Goal: Transaction & Acquisition: Download file/media

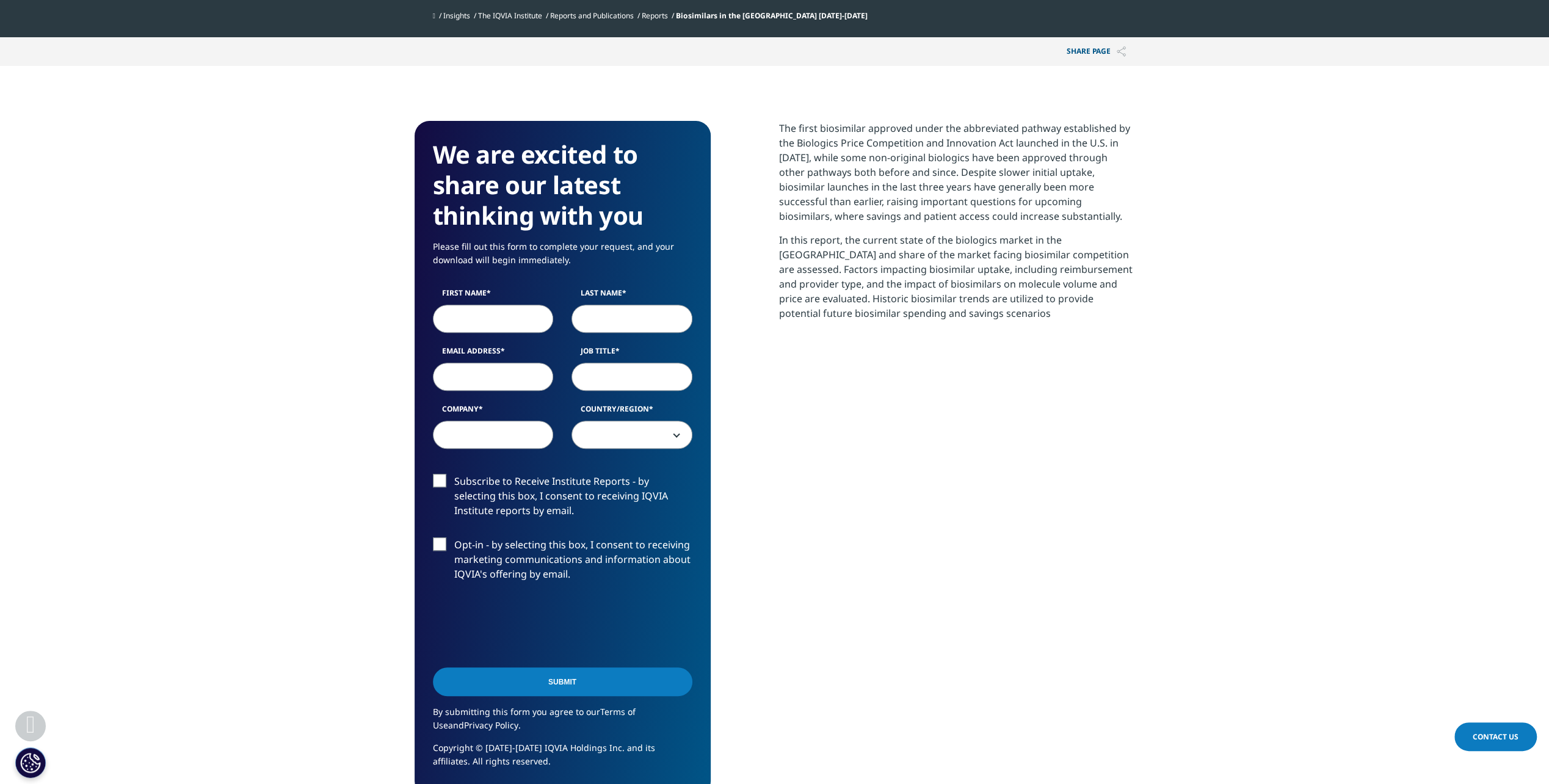
scroll to position [489, 0]
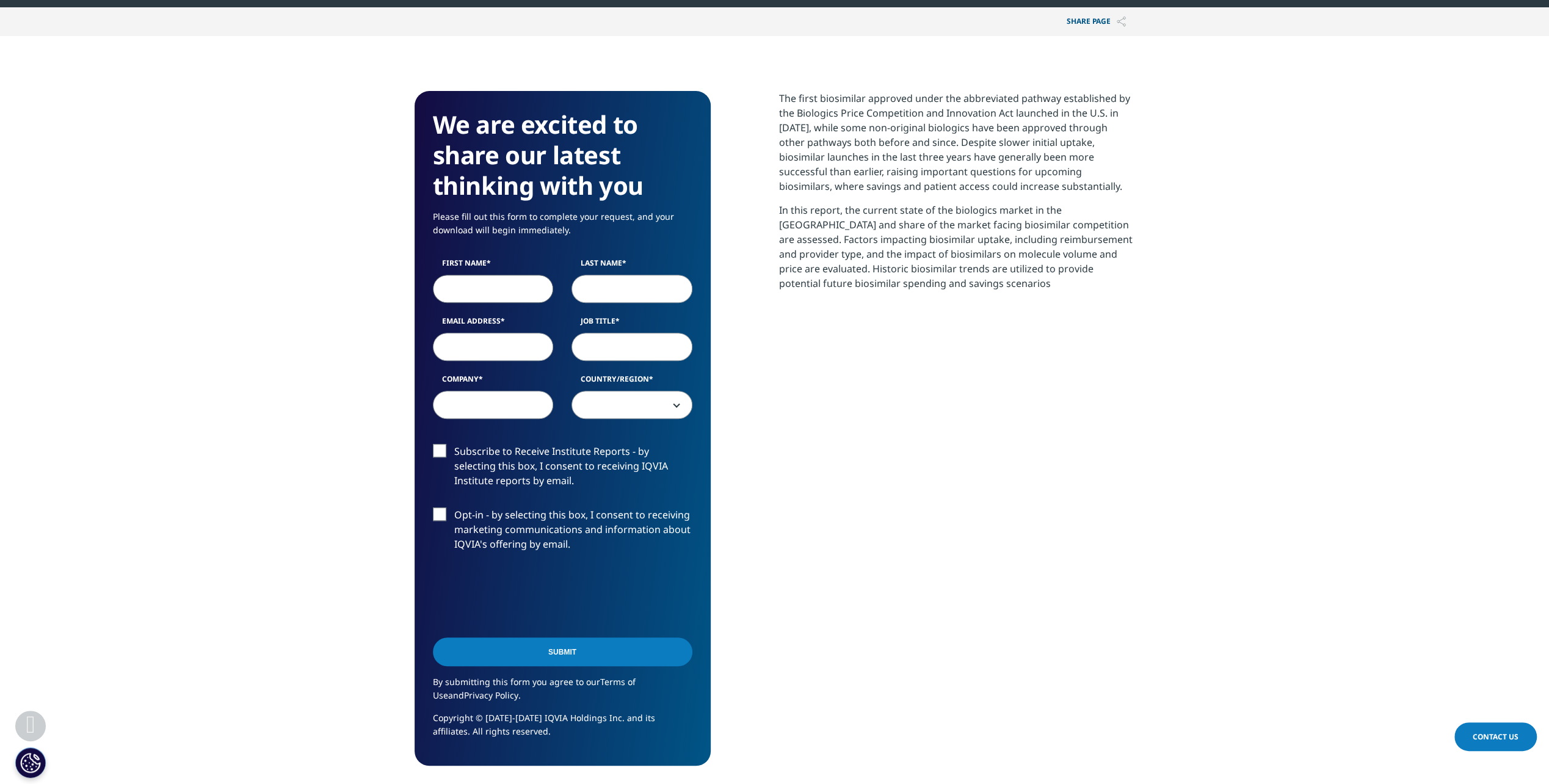
click at [464, 287] on input "First Name" at bounding box center [493, 288] width 121 height 28
type input "Luke"
type input "Walsh"
type input "luke.walsh@fmr.com"
type input "Fidelity Investments"
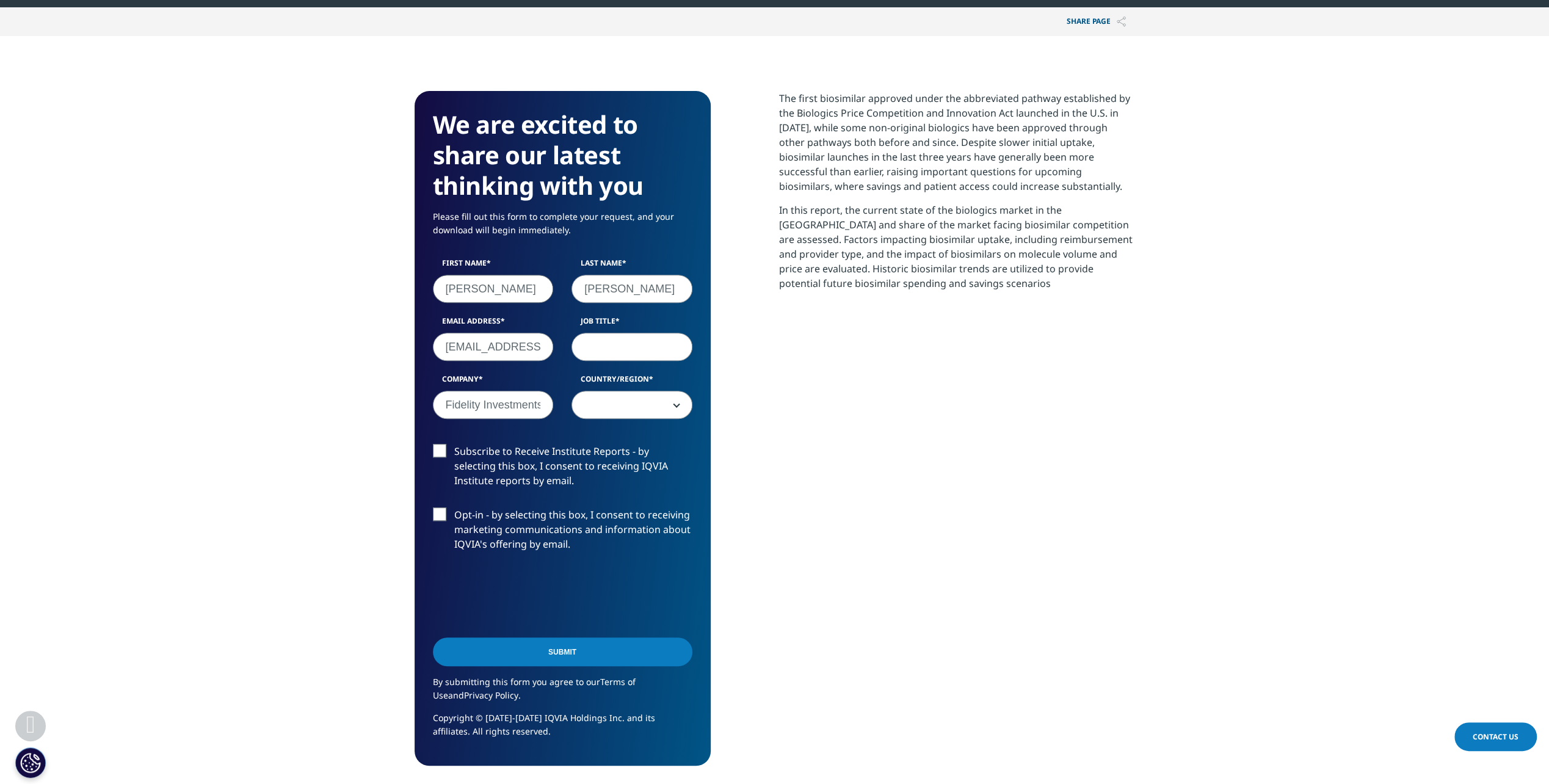
select select "[GEOGRAPHIC_DATA]"
click at [645, 353] on input "Job Title" at bounding box center [632, 347] width 121 height 28
type input "Associate"
click at [654, 392] on span "[GEOGRAPHIC_DATA]" at bounding box center [632, 405] width 120 height 28
click at [563, 464] on label "Subscribe to Receive Institute Reports - by selecting this box, I consent to re…" at bounding box center [563, 469] width 260 height 51
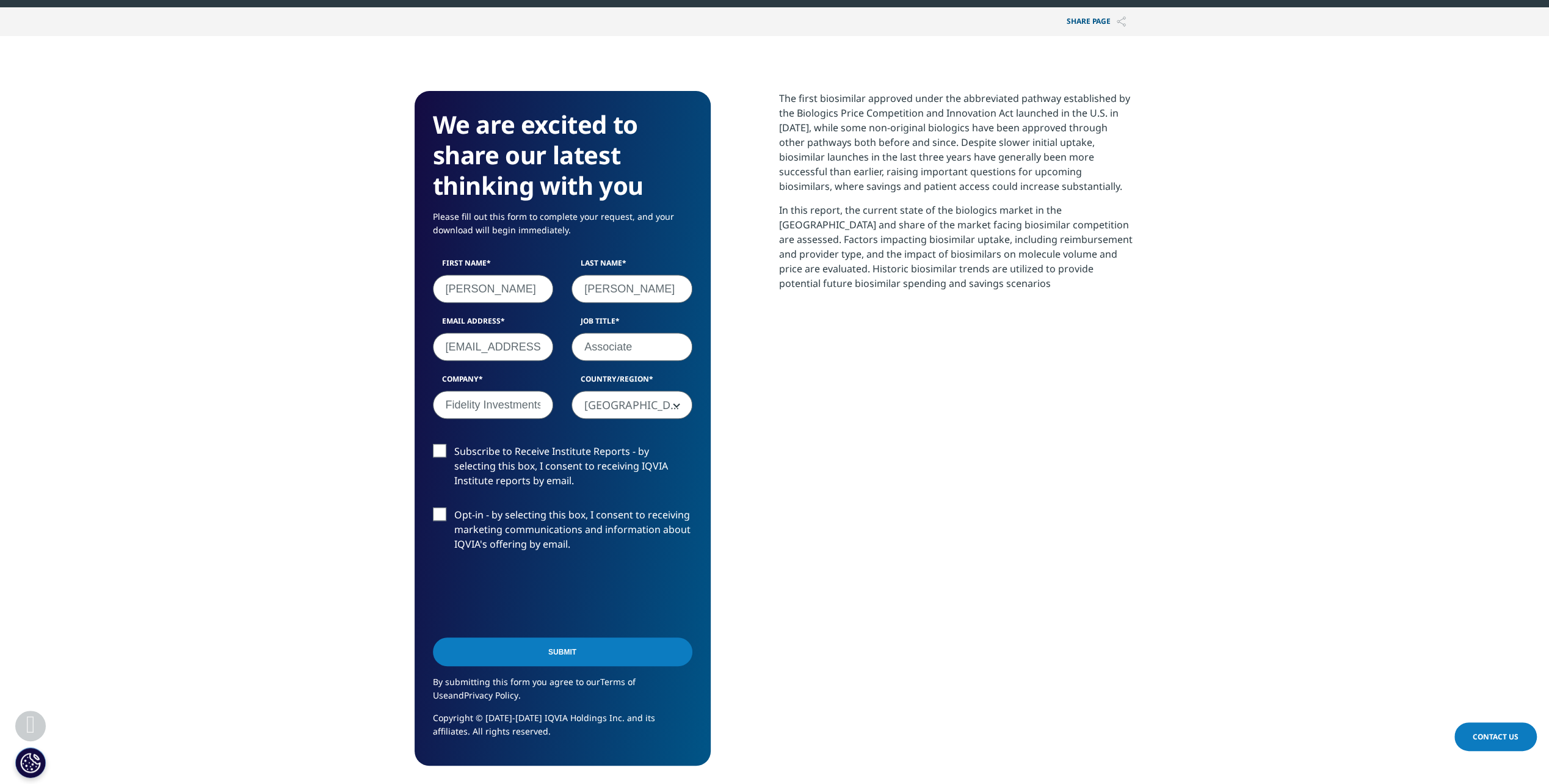
click at [455, 444] on input "Subscribe to Receive Institute Reports - by selecting this box, I consent to re…" at bounding box center [455, 444] width 0 height 0
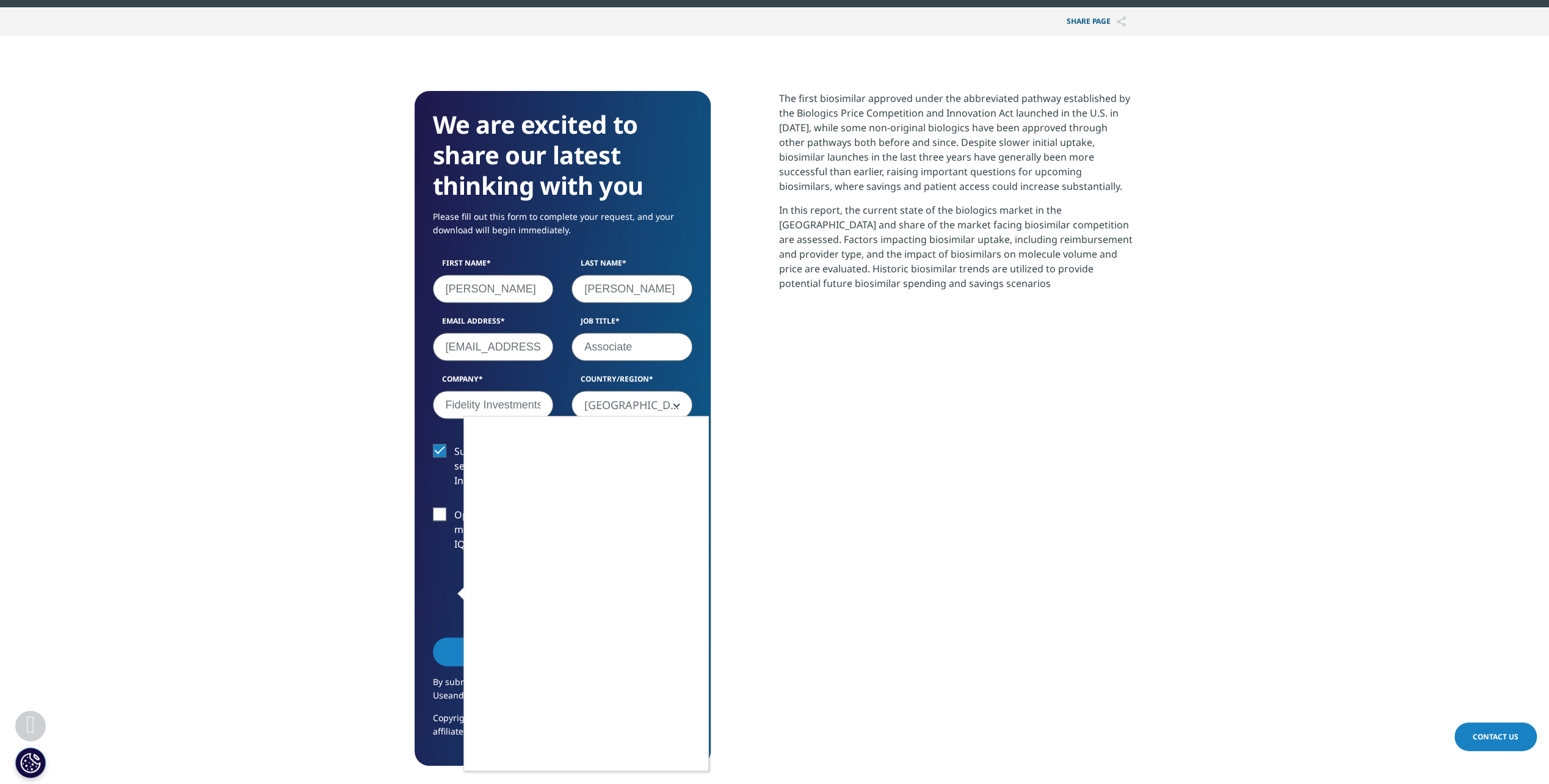
click at [420, 553] on div at bounding box center [774, 392] width 1549 height 784
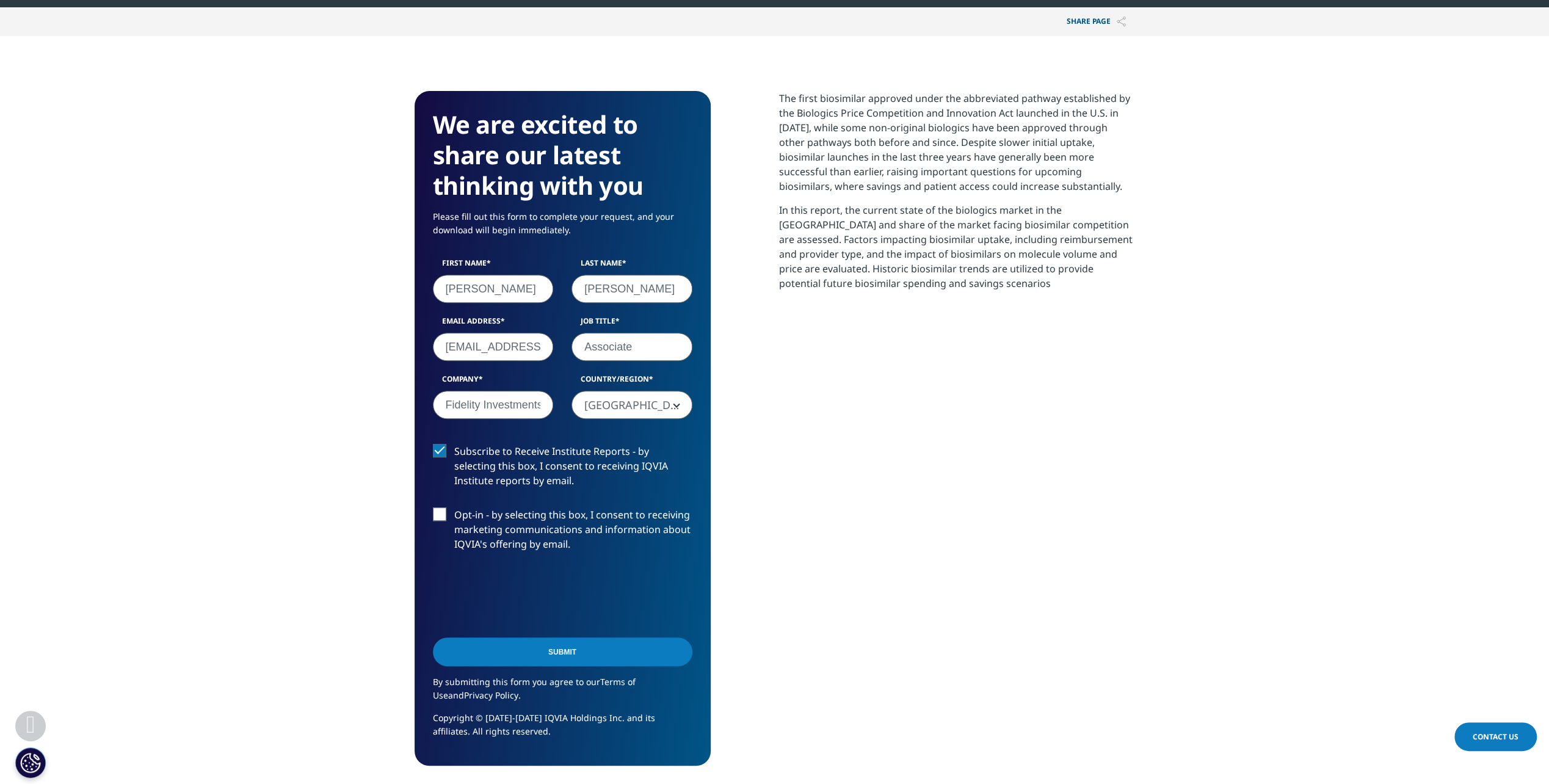
click at [447, 443] on form "We are excited to share our latest thinking with you Please fill out this form …" at bounding box center [563, 429] width 260 height 638
drag, startPoint x: 443, startPoint y: 447, endPoint x: 448, endPoint y: 470, distance: 23.5
click at [443, 447] on label "Subscribe to Receive Institute Reports - by selecting this box, I consent to re…" at bounding box center [563, 469] width 260 height 51
click at [455, 444] on input "Subscribe to Receive Institute Reports - by selecting this box, I consent to re…" at bounding box center [455, 444] width 0 height 0
click at [617, 643] on input "Submit" at bounding box center [563, 652] width 260 height 29
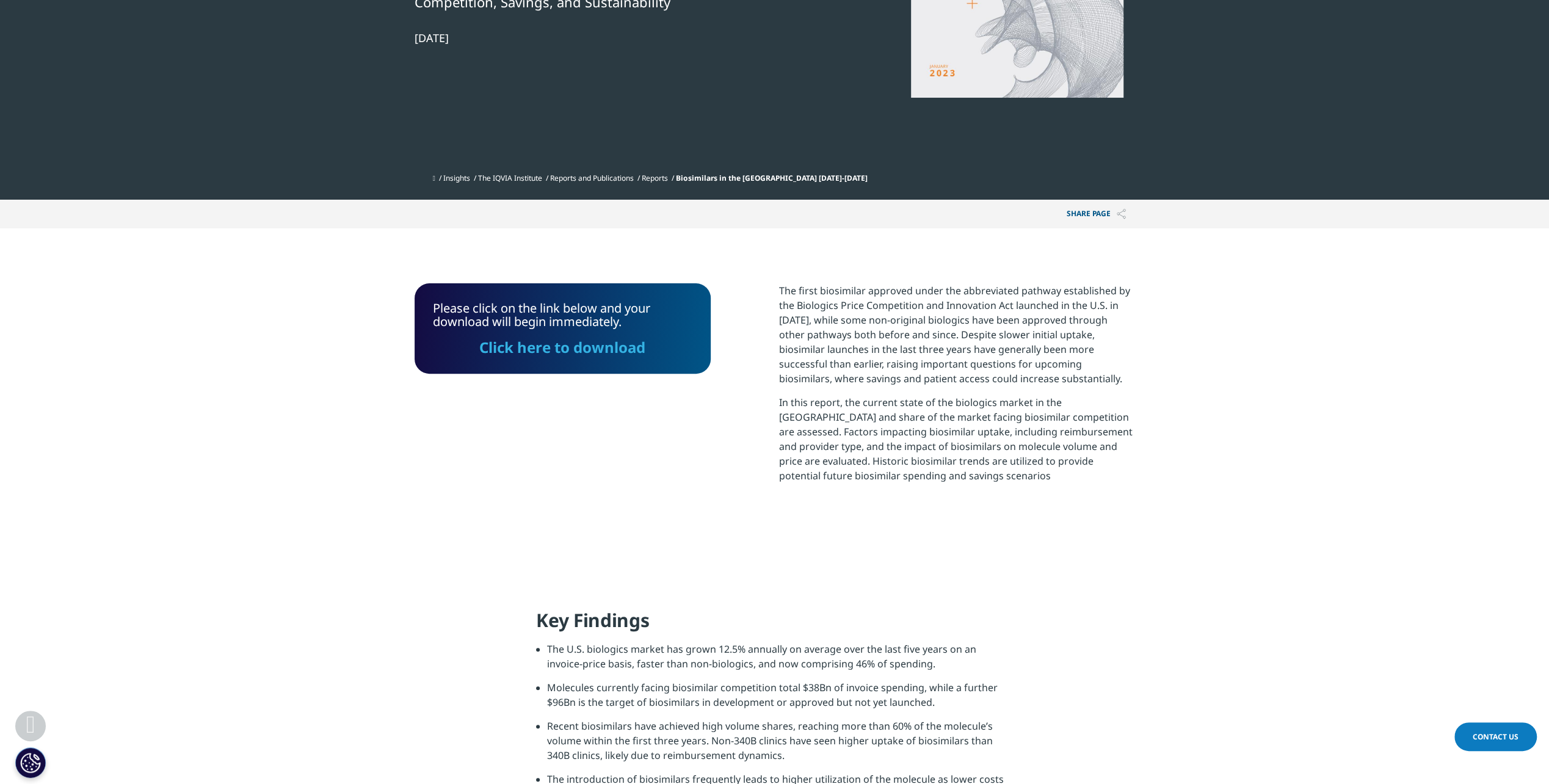
scroll to position [293, 0]
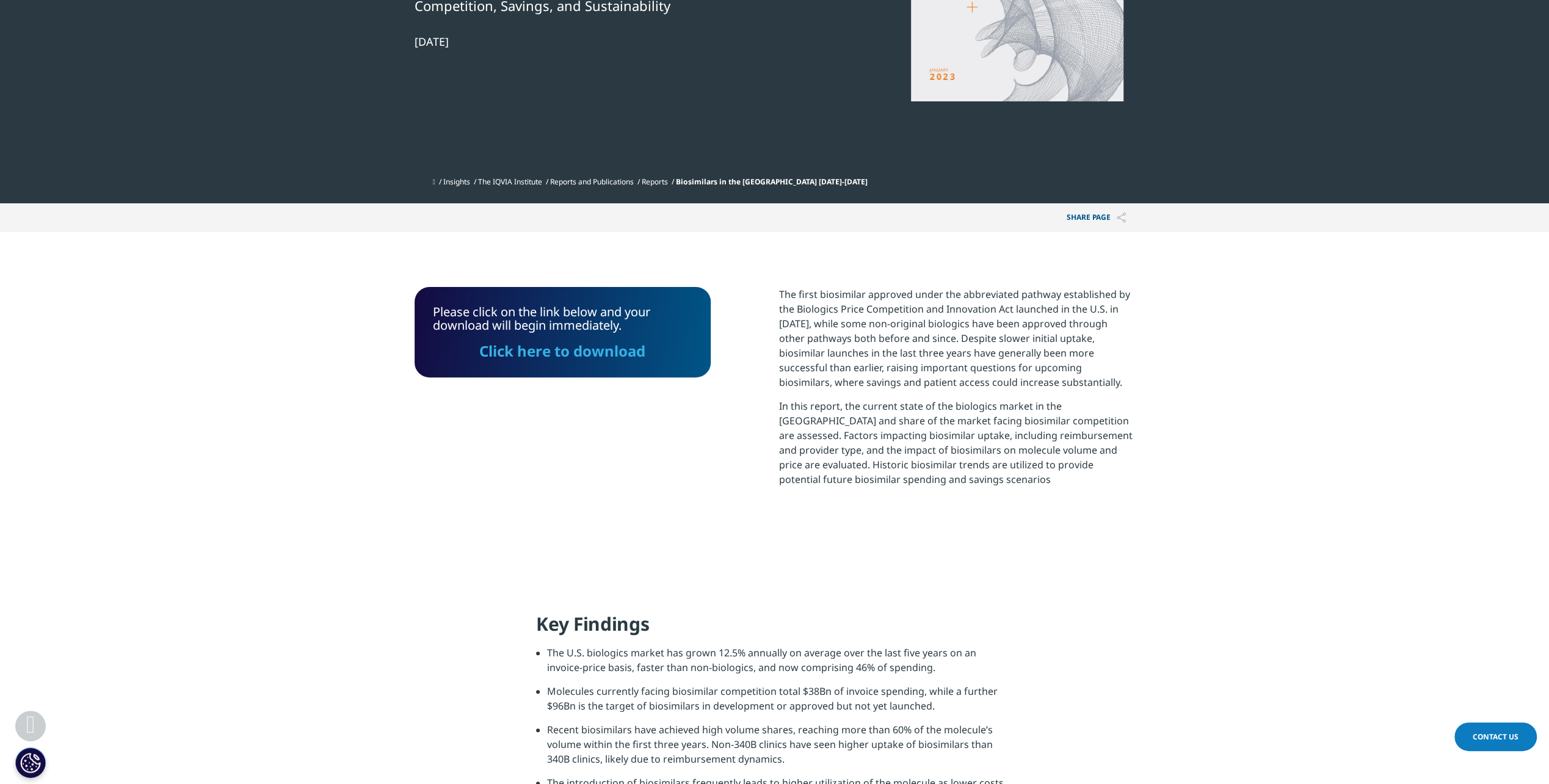
click at [537, 363] on div "Please click on the link below and your download will begin immediately. Click …" at bounding box center [563, 332] width 296 height 90
click at [540, 349] on link "Click here to download" at bounding box center [562, 351] width 166 height 20
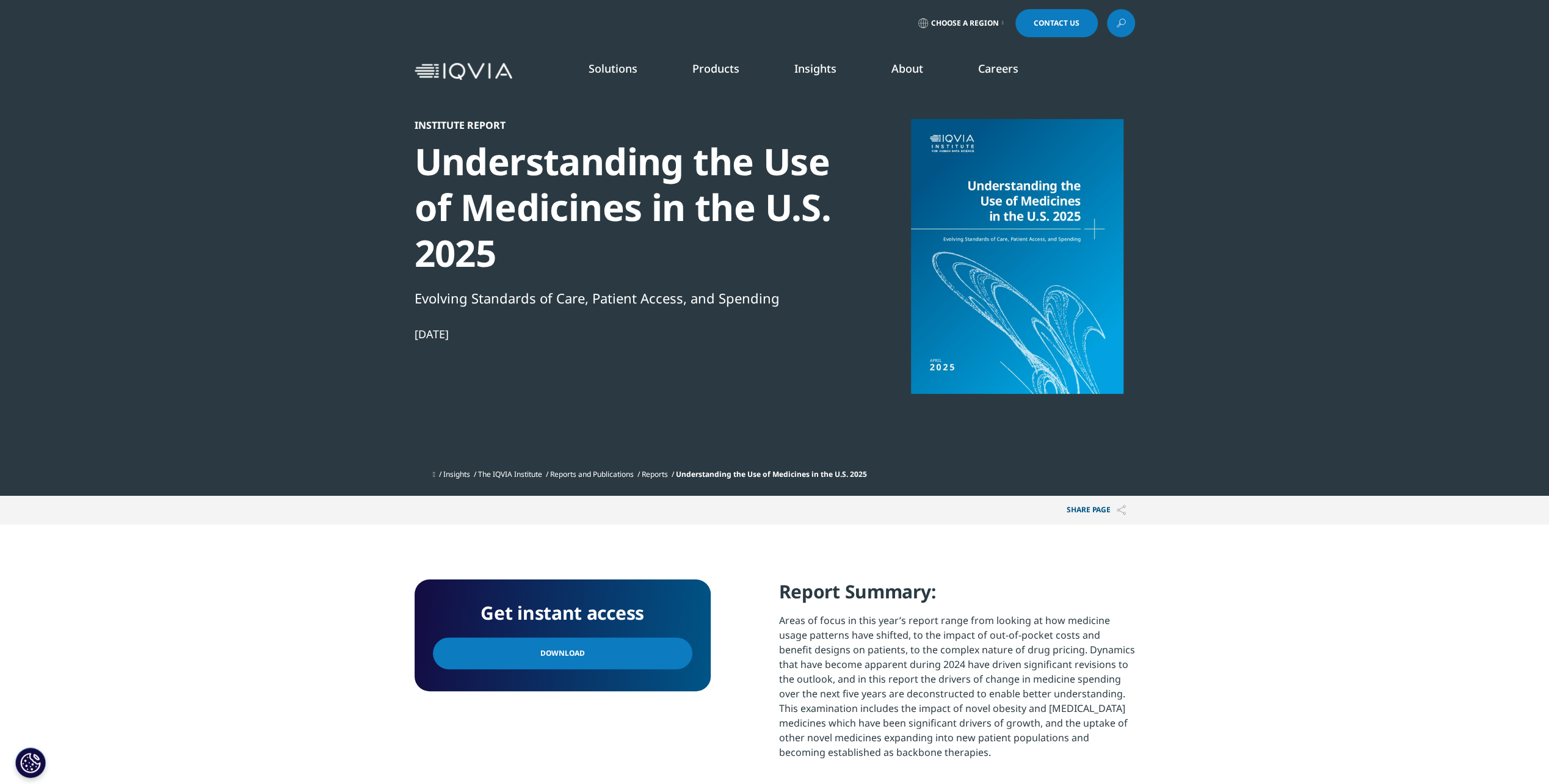
click at [521, 651] on link "Download" at bounding box center [563, 653] width 260 height 31
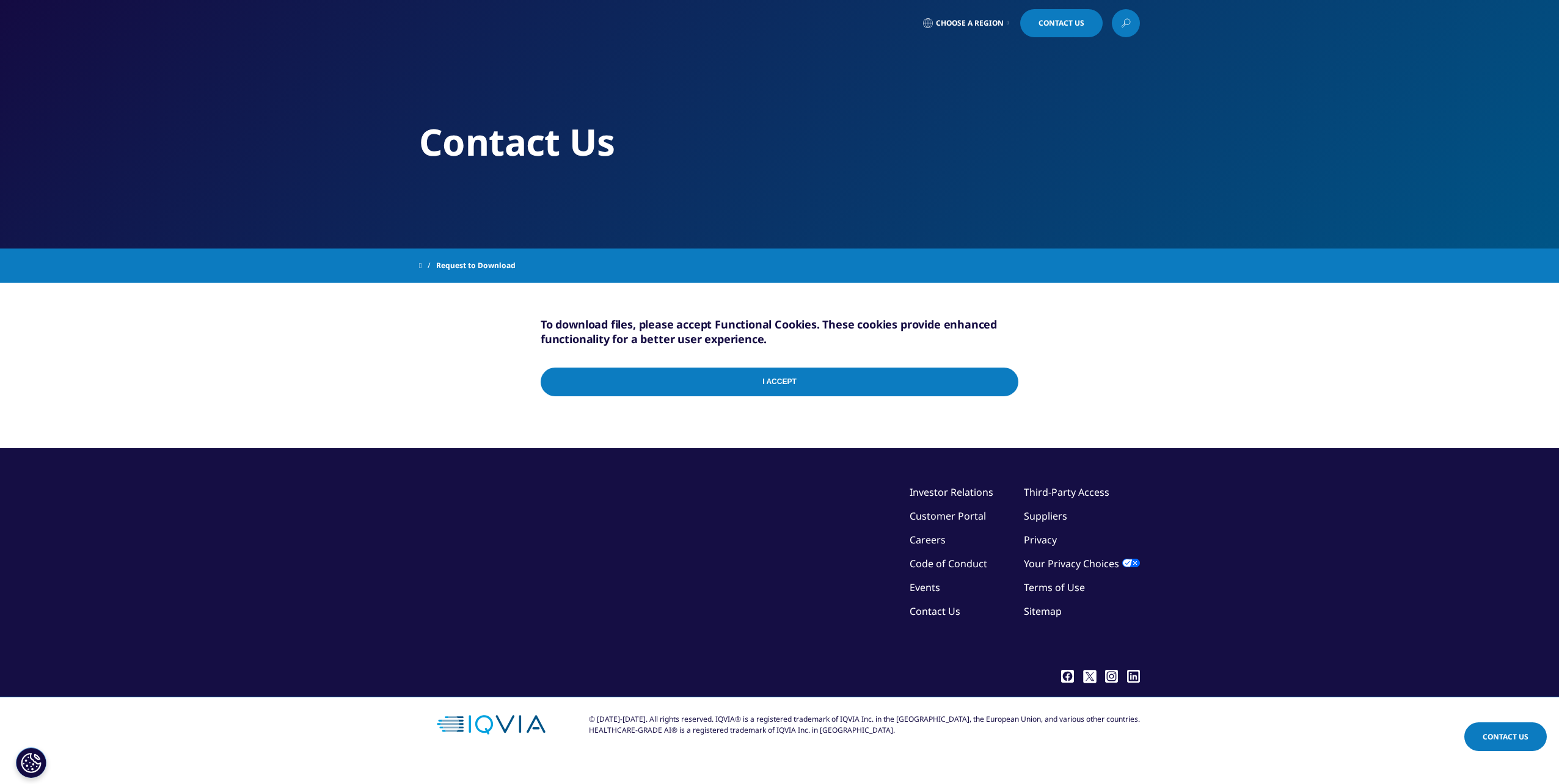
click at [503, 725] on img at bounding box center [491, 725] width 144 height 55
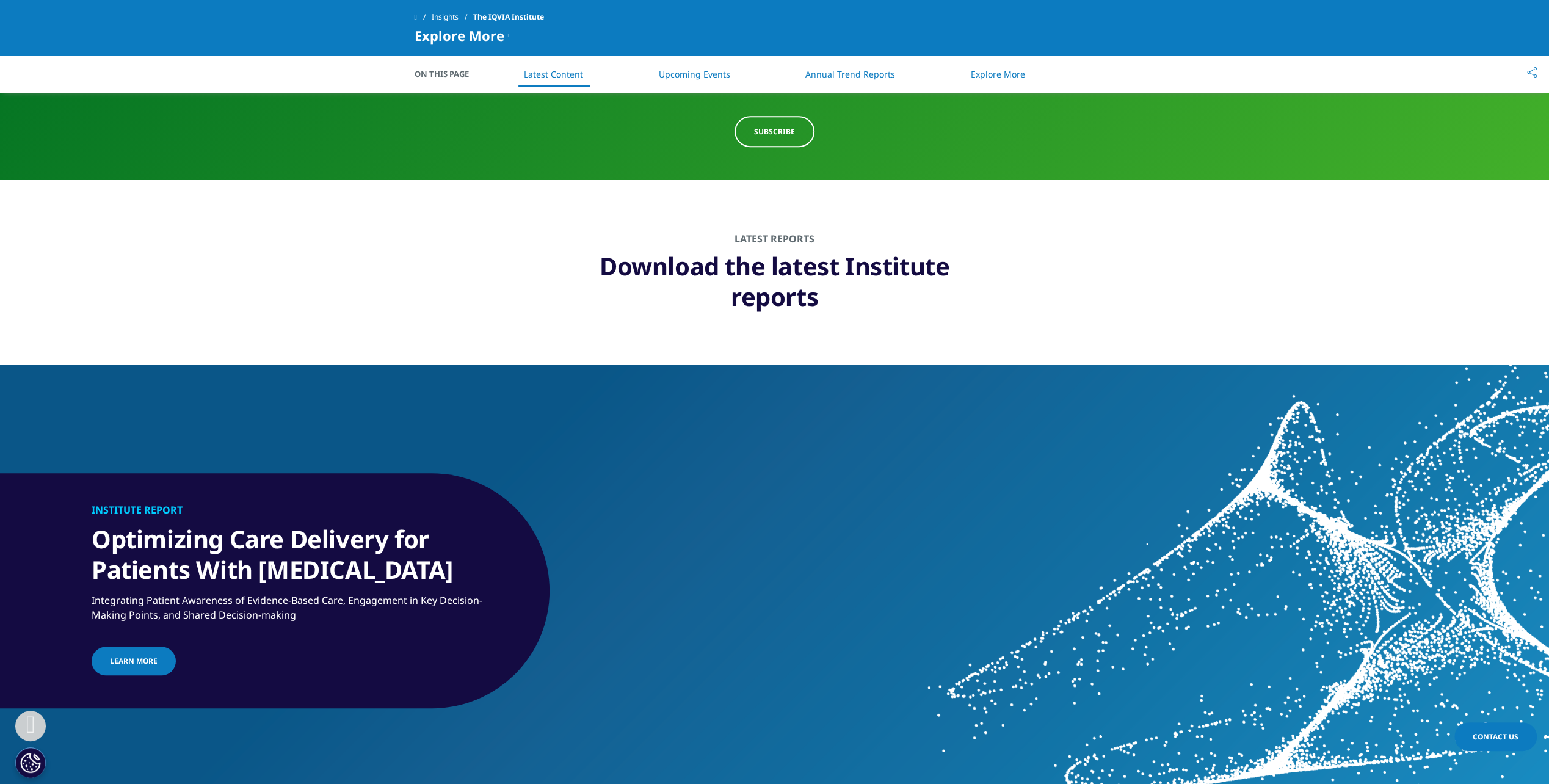
click at [837, 66] on li "Annual Trend Reports" at bounding box center [850, 74] width 114 height 36
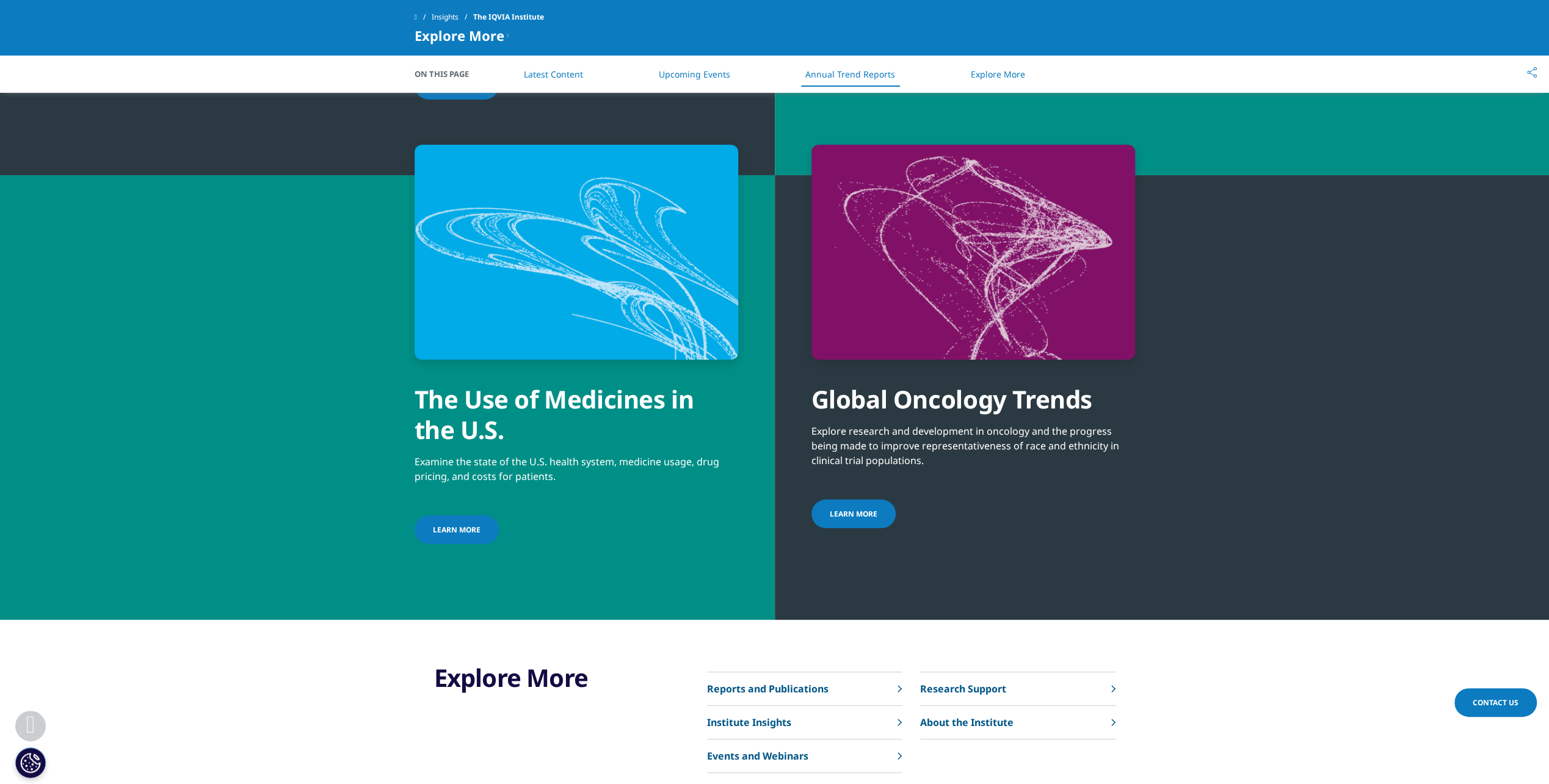
scroll to position [4848, 0]
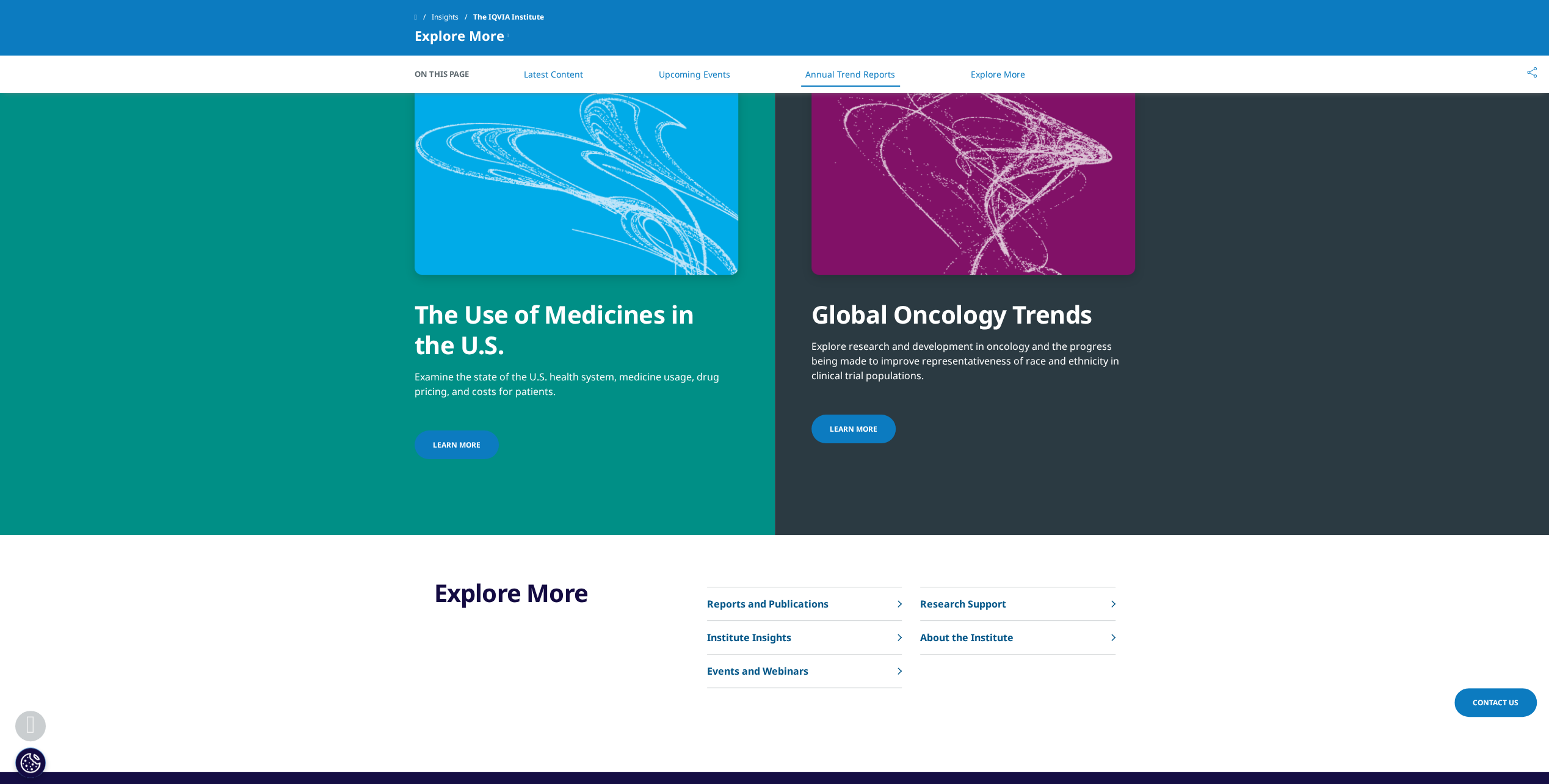
click at [465, 440] on span "LEARN MORE" at bounding box center [457, 444] width 48 height 10
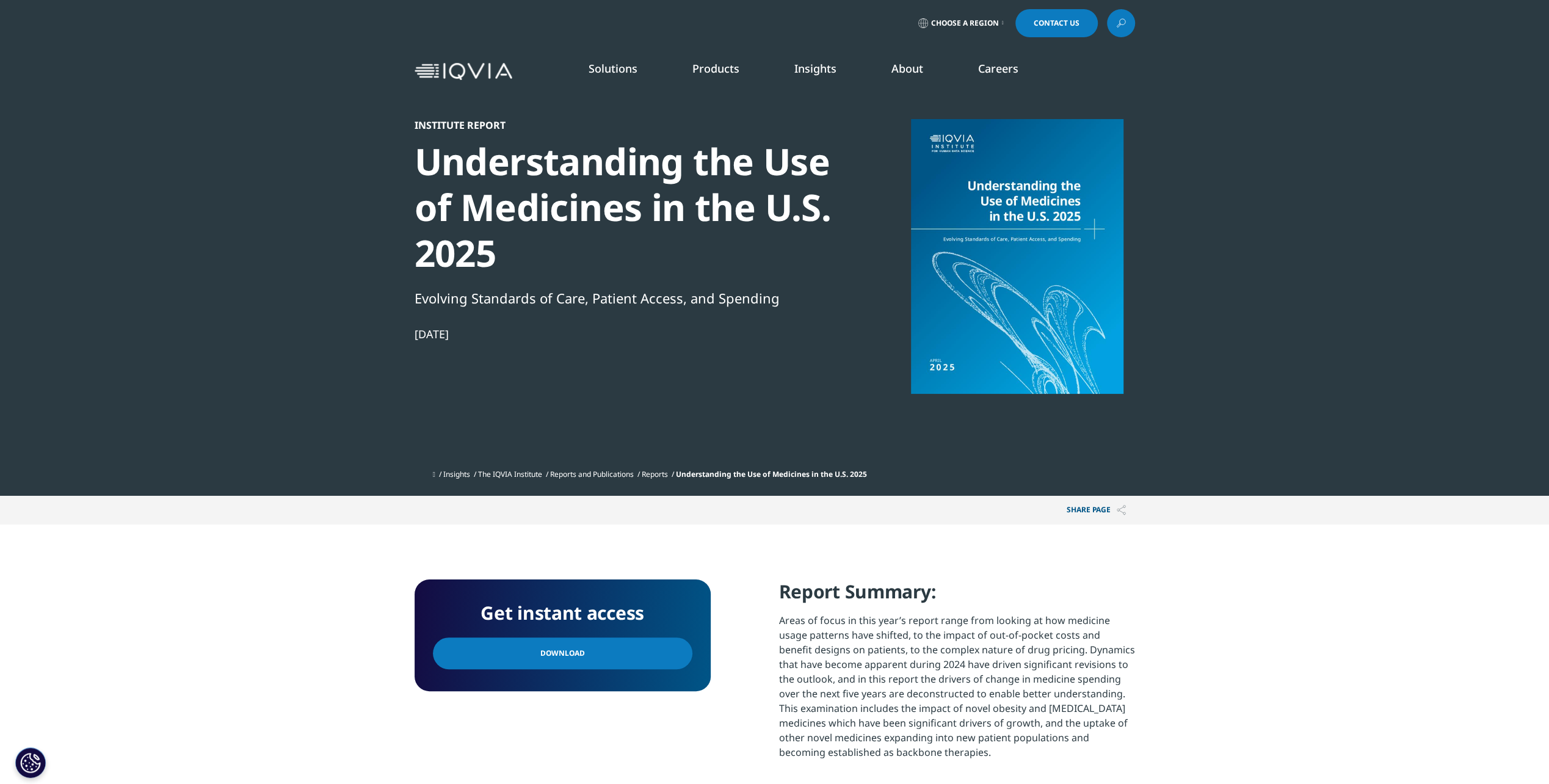
click at [541, 650] on span "Download" at bounding box center [563, 653] width 44 height 14
click at [807, 73] on link "Insights" at bounding box center [816, 68] width 42 height 14
click at [97, 211] on link "DISCOVER INSIGHTS" at bounding box center [215, 208] width 325 height 10
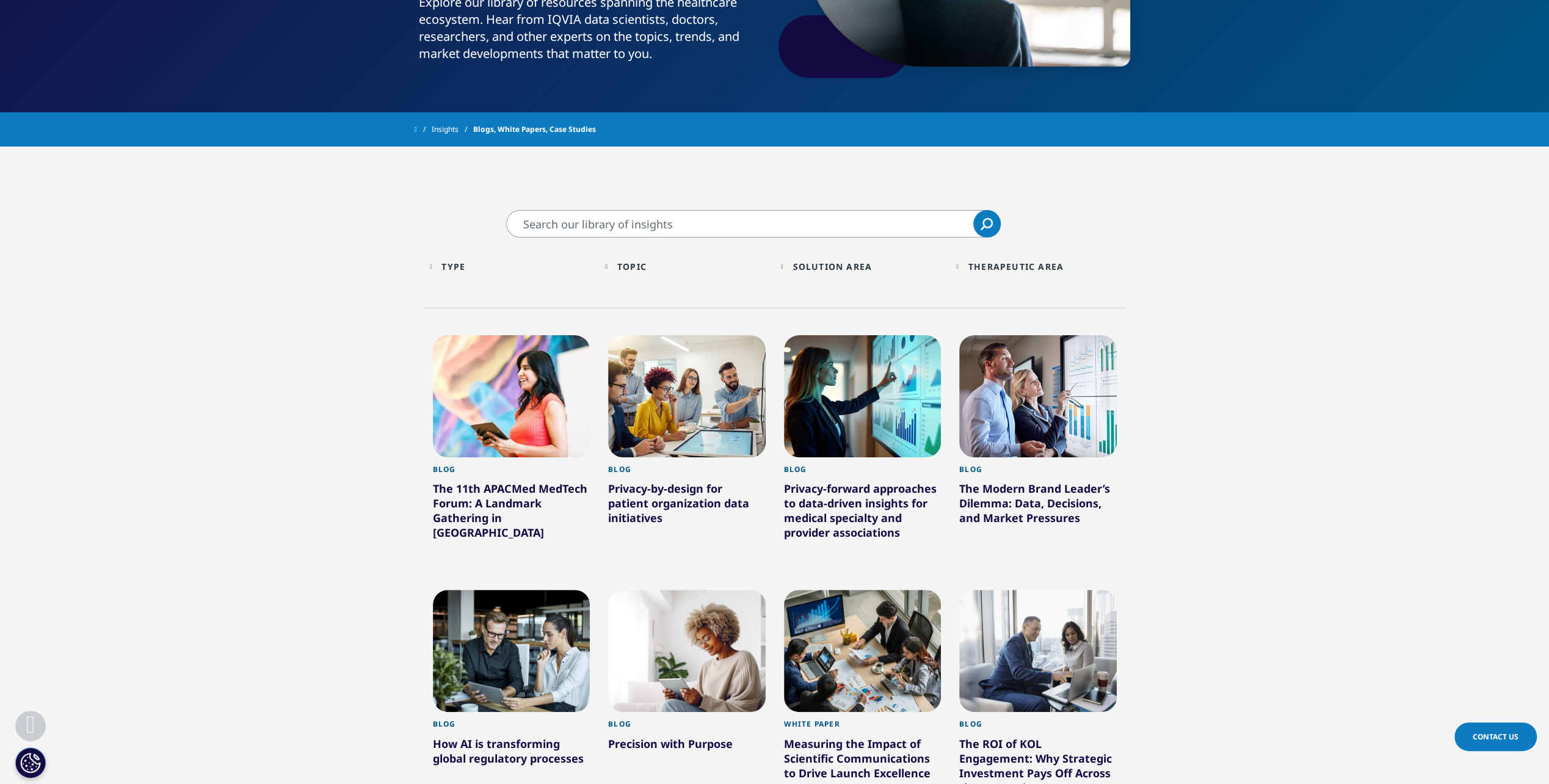
scroll to position [306, 0]
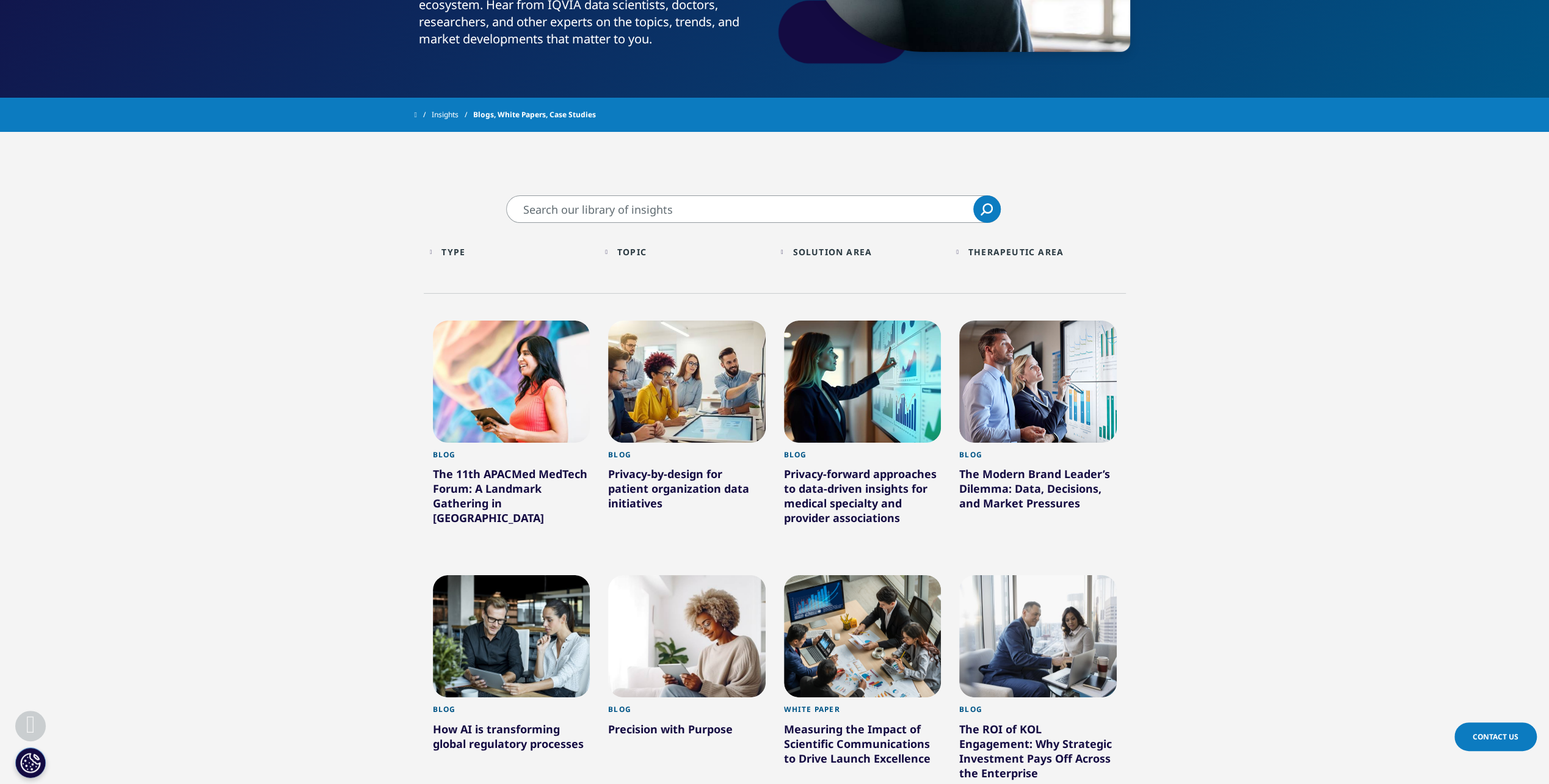
click at [616, 247] on div "Topic Loading Clear Or/And Operator" at bounding box center [686, 252] width 163 height 29
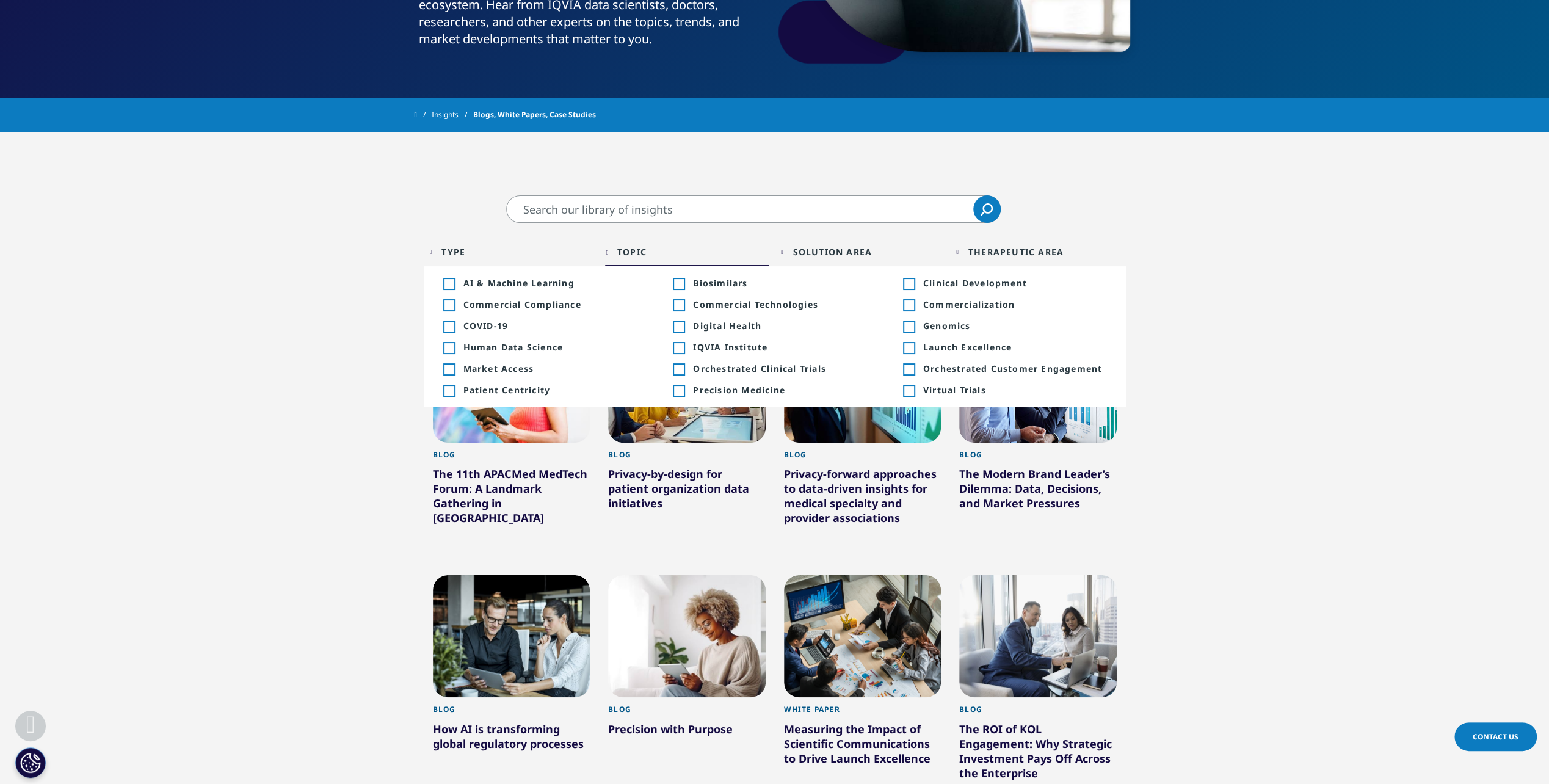
click at [303, 366] on section "Clear Search Loading Type Loading Clear Or/And Operator Toggle Article 223 Togg…" at bounding box center [774, 690] width 1549 height 990
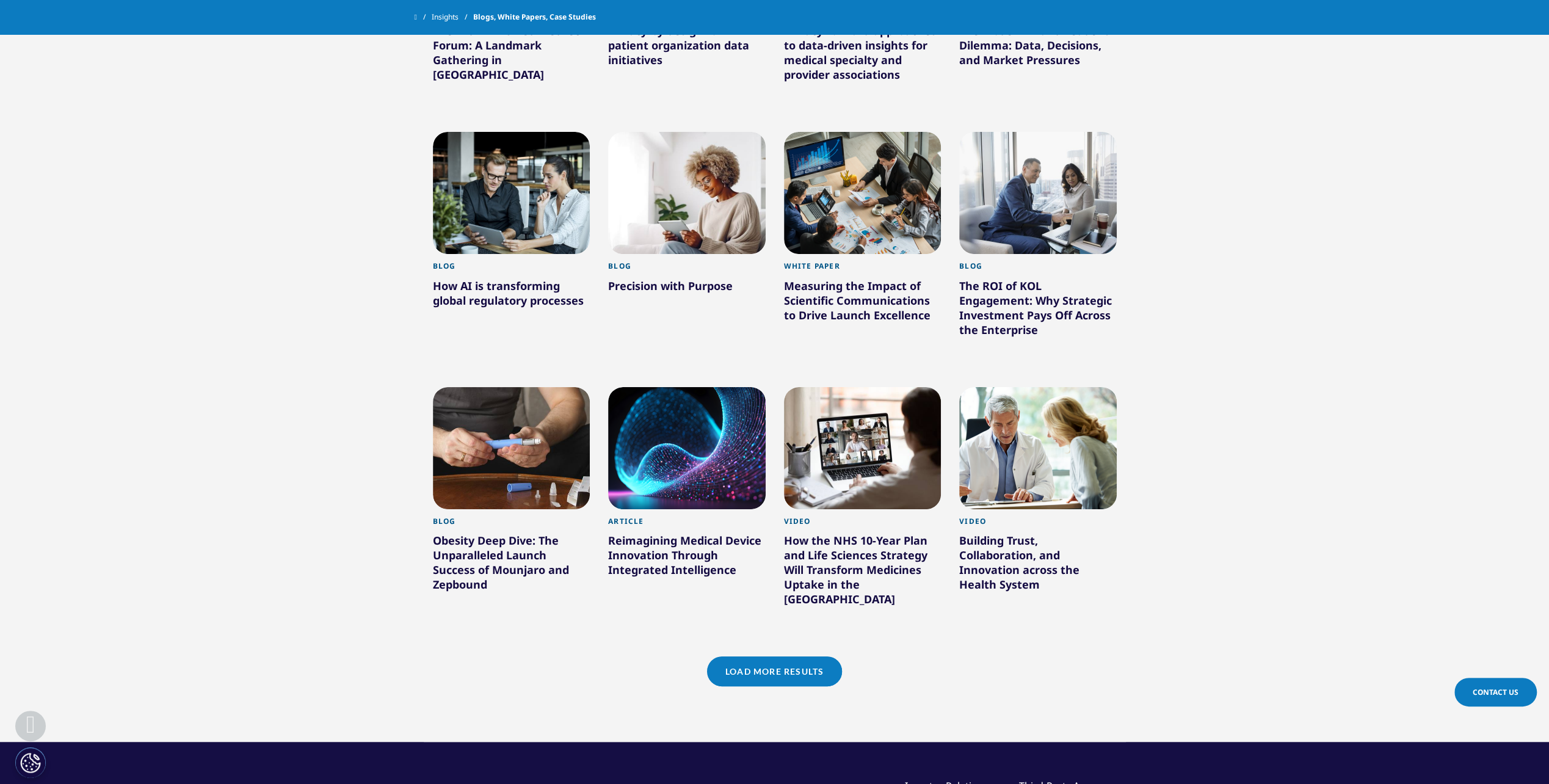
scroll to position [733, 0]
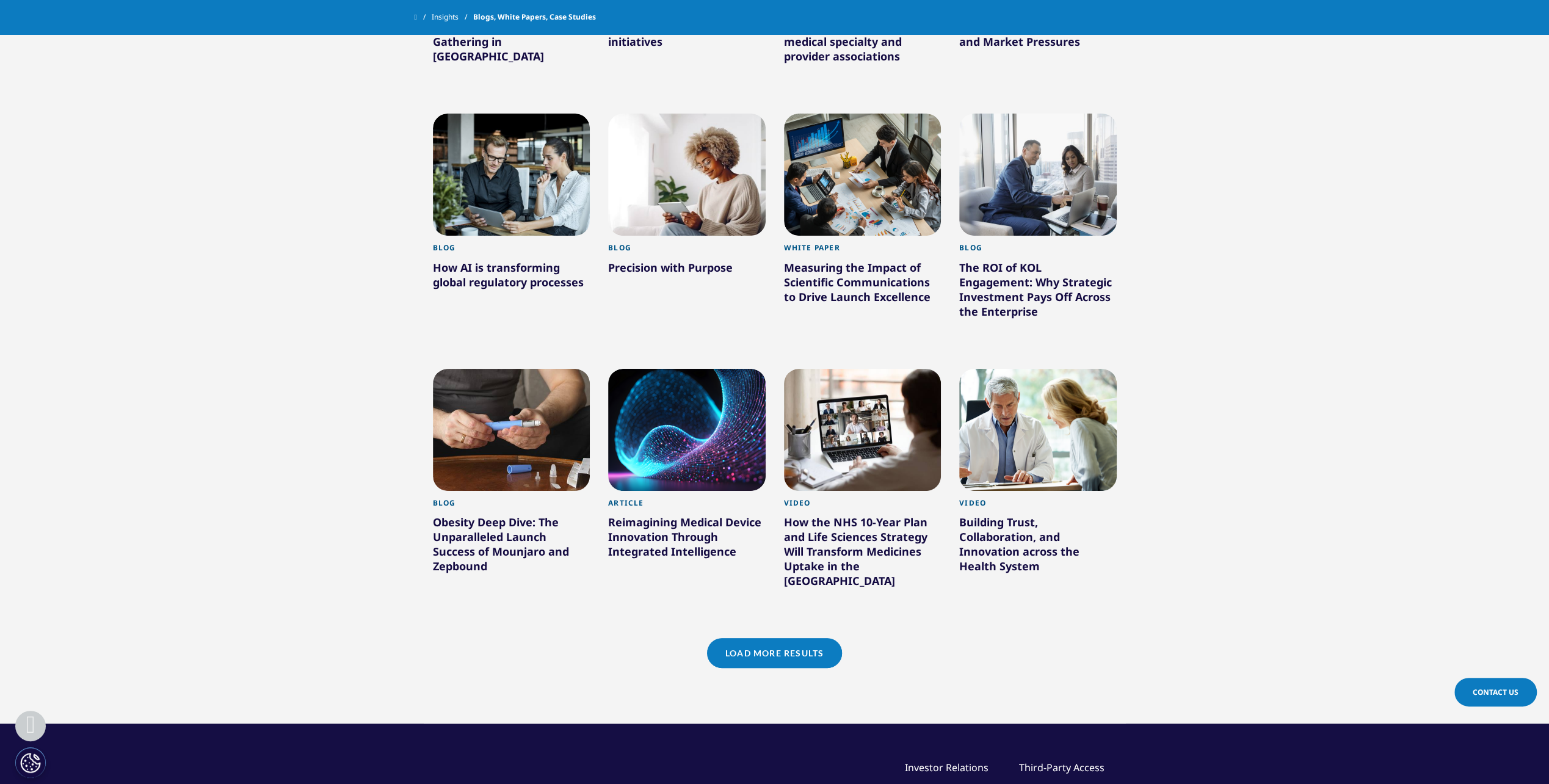
click at [180, 401] on section "Clear Search Loading Type Loading Clear Or/And Operator Toggle Article 223 Togg…" at bounding box center [774, 228] width 1549 height 990
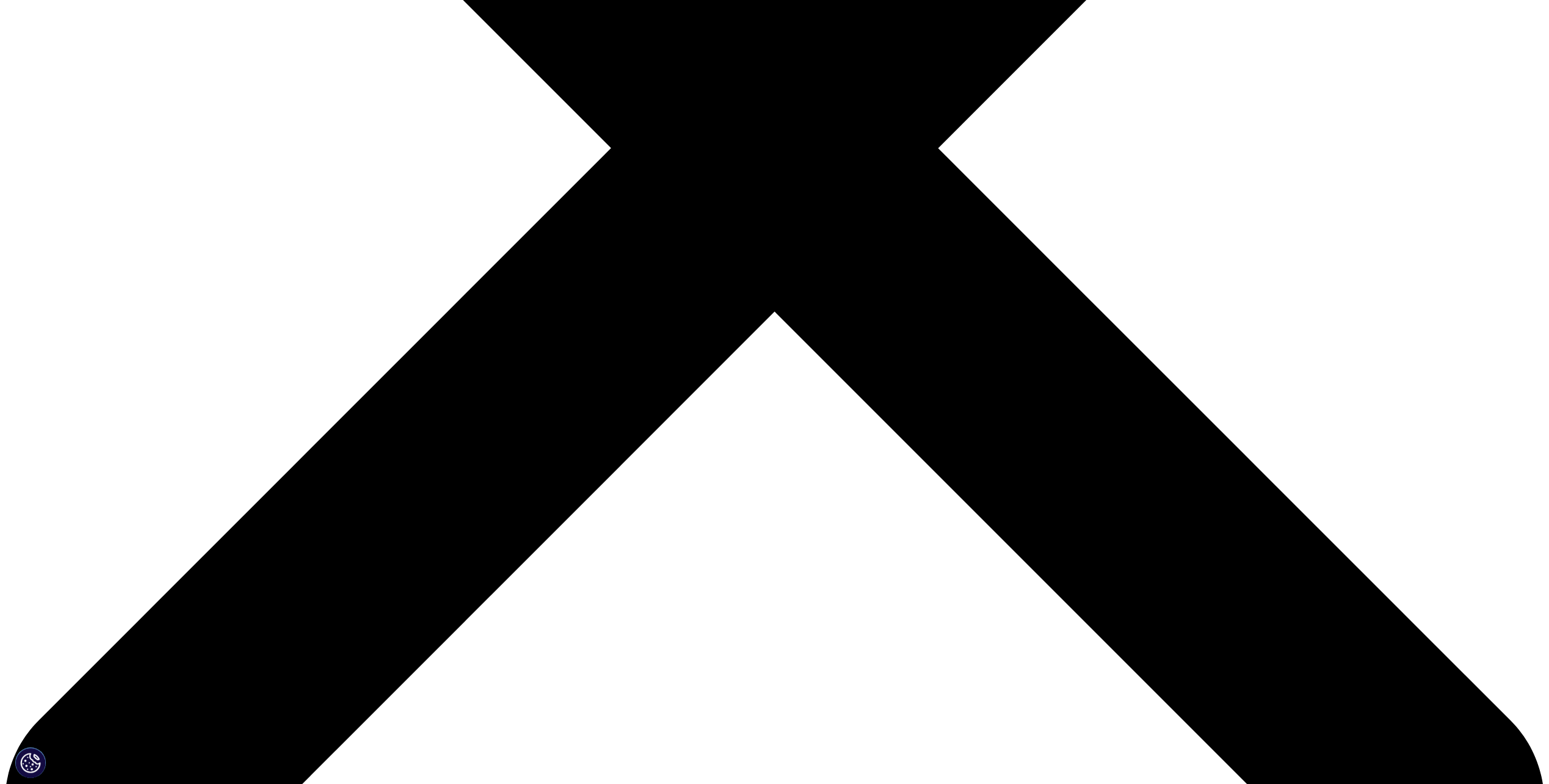
scroll to position [610, 0]
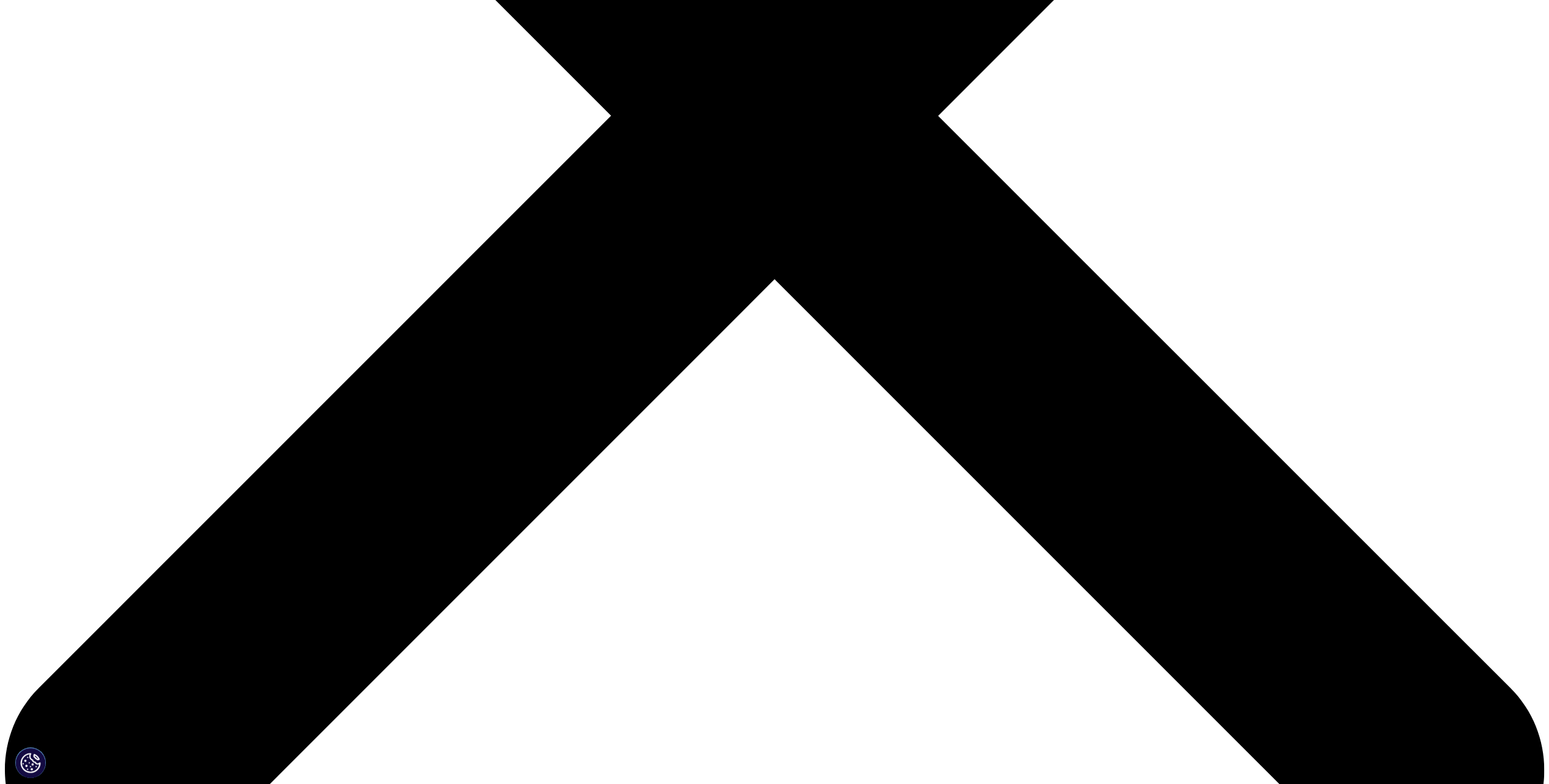
scroll to position [122, 0]
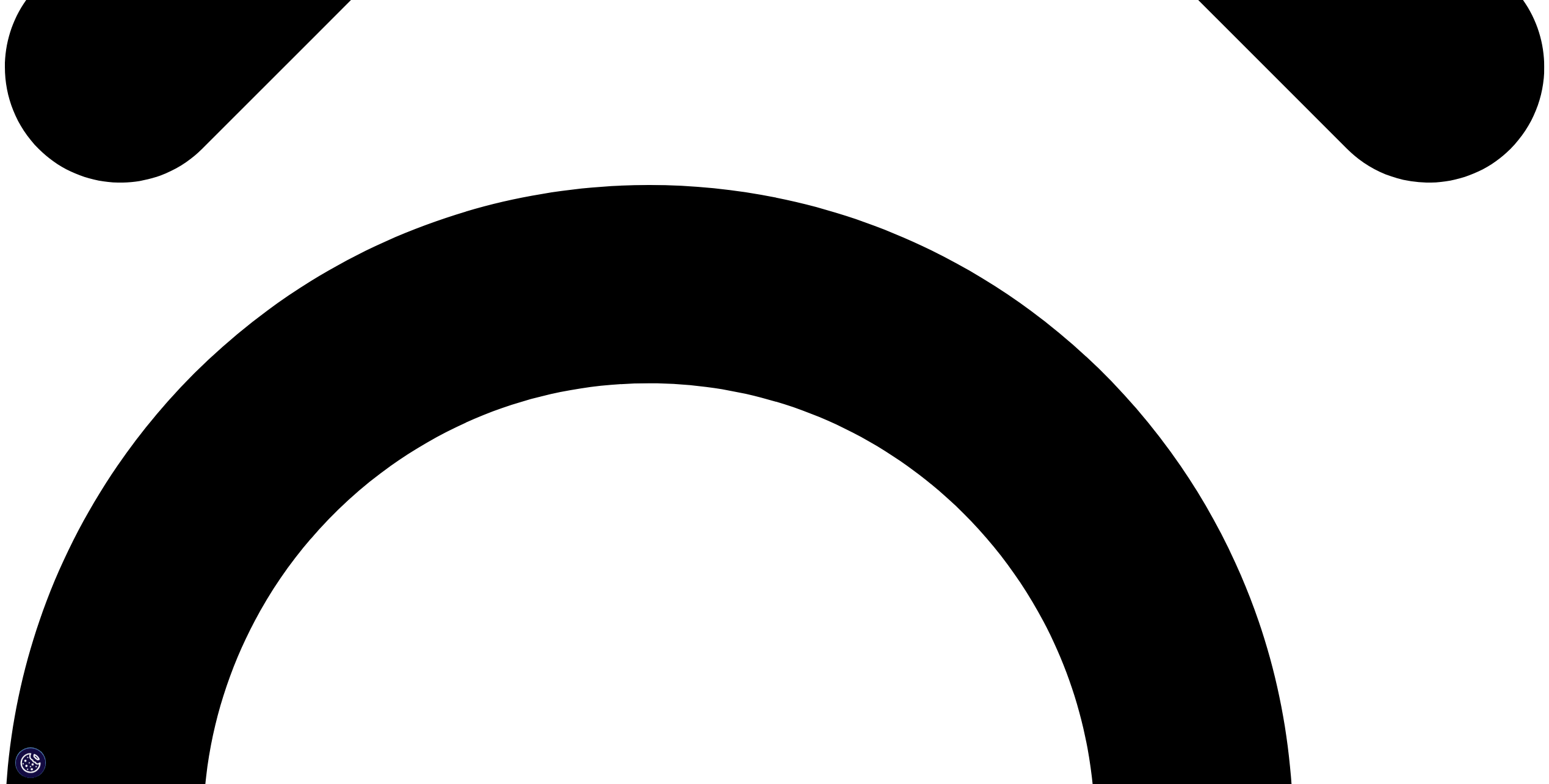
scroll to position [1411, 0]
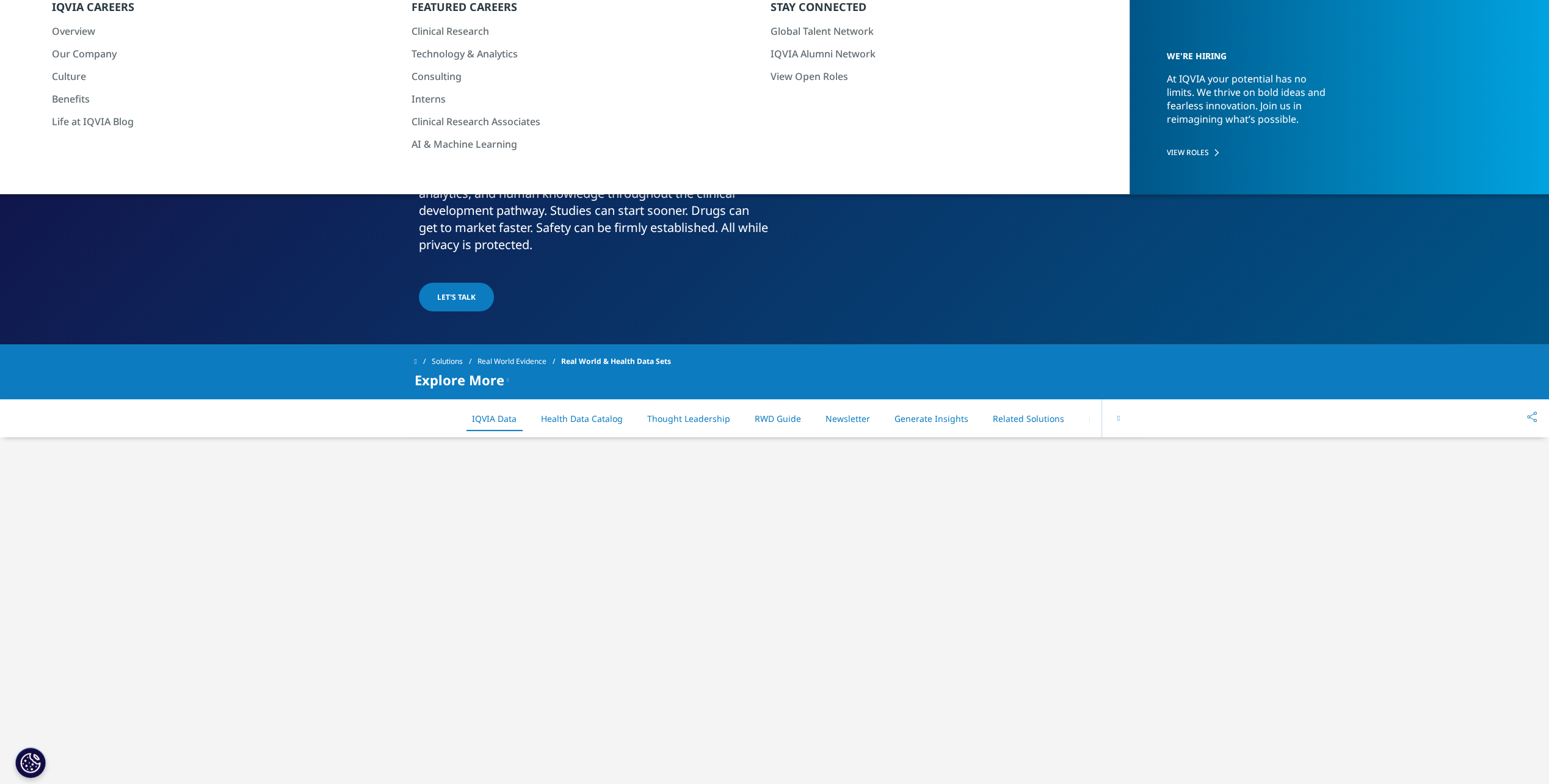
click at [1110, 414] on button at bounding box center [1118, 418] width 33 height 38
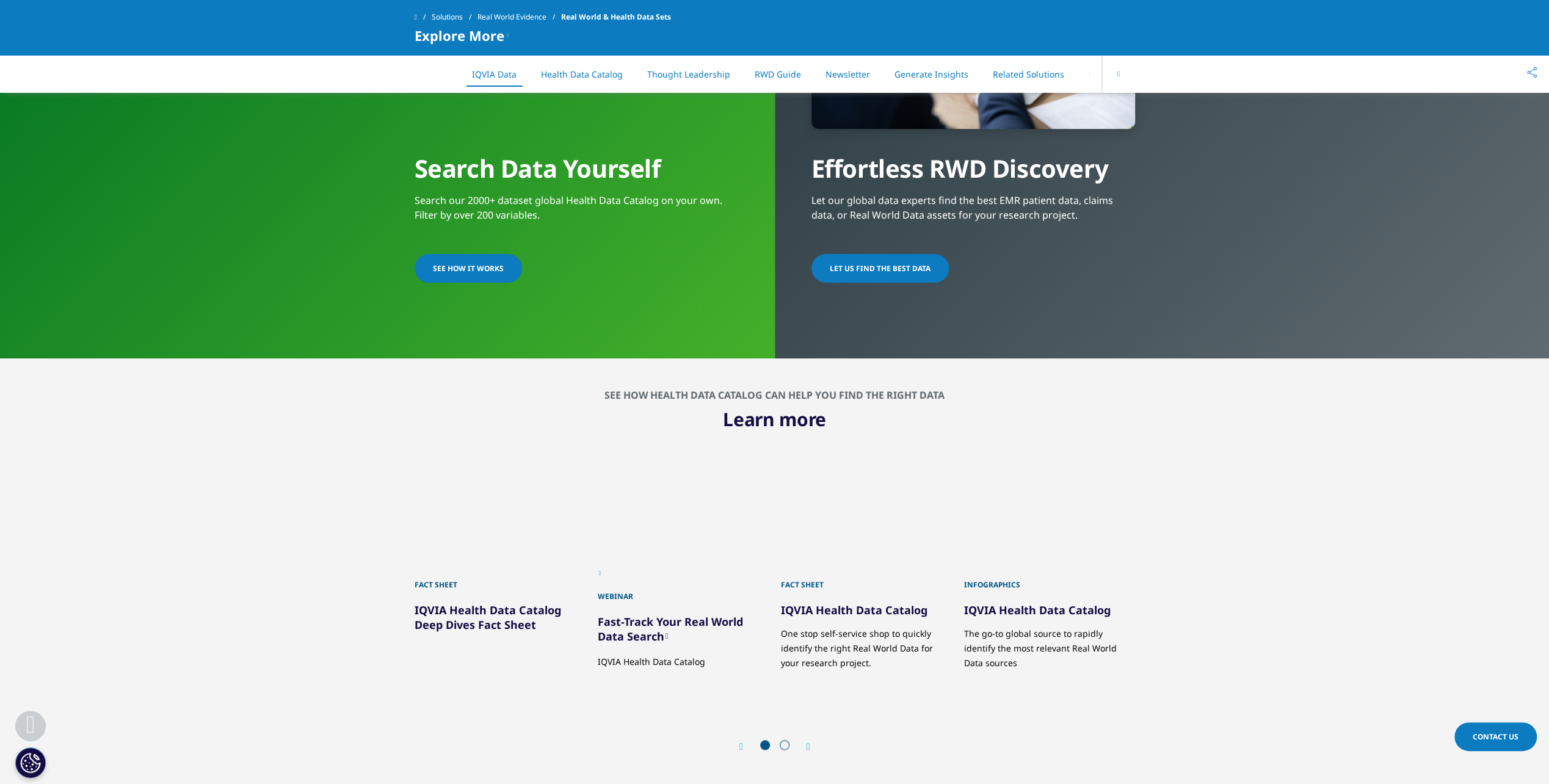
scroll to position [855, 0]
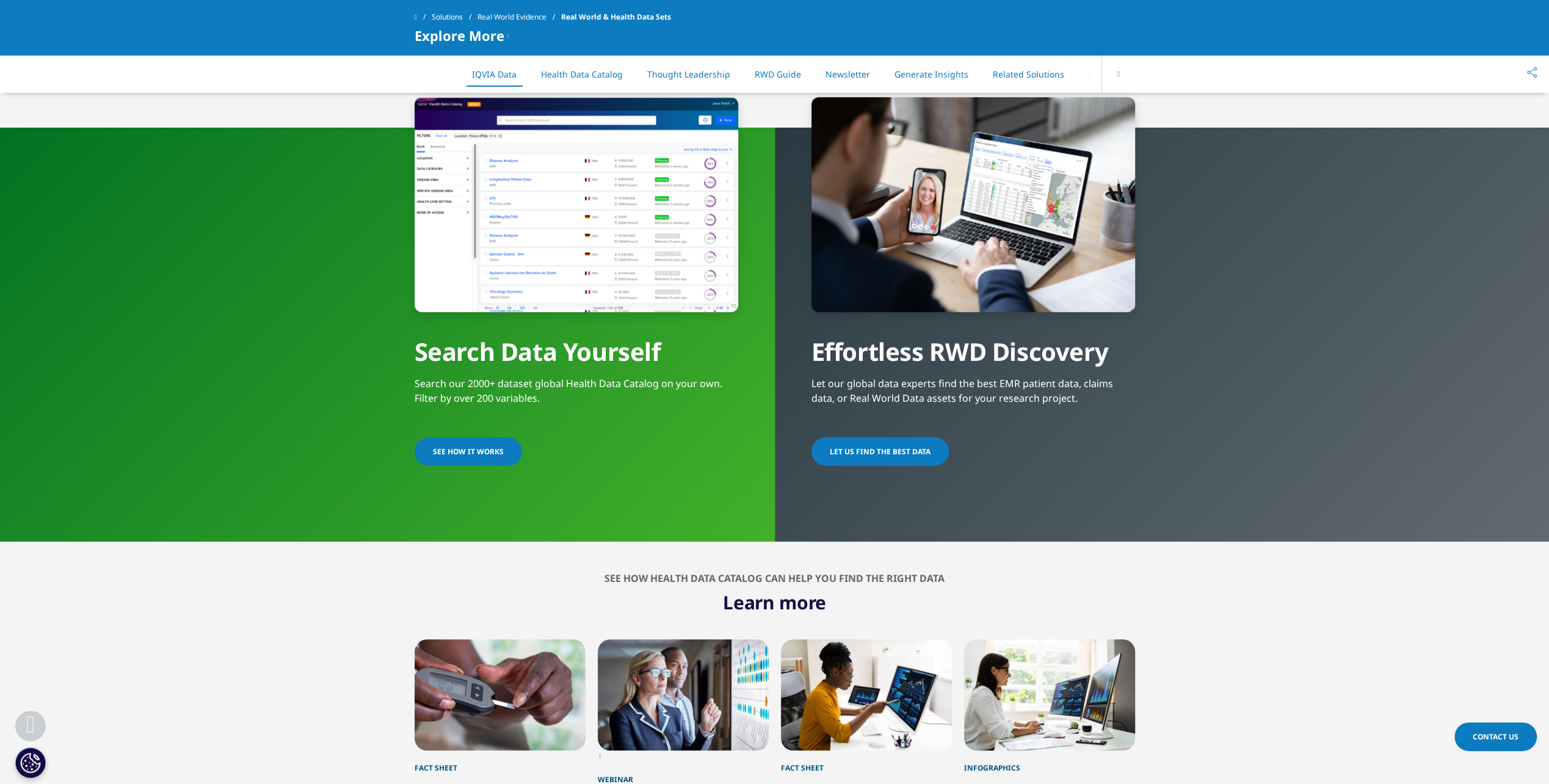
click at [448, 446] on span "SEE HOW IT WORKS" at bounding box center [468, 451] width 71 height 10
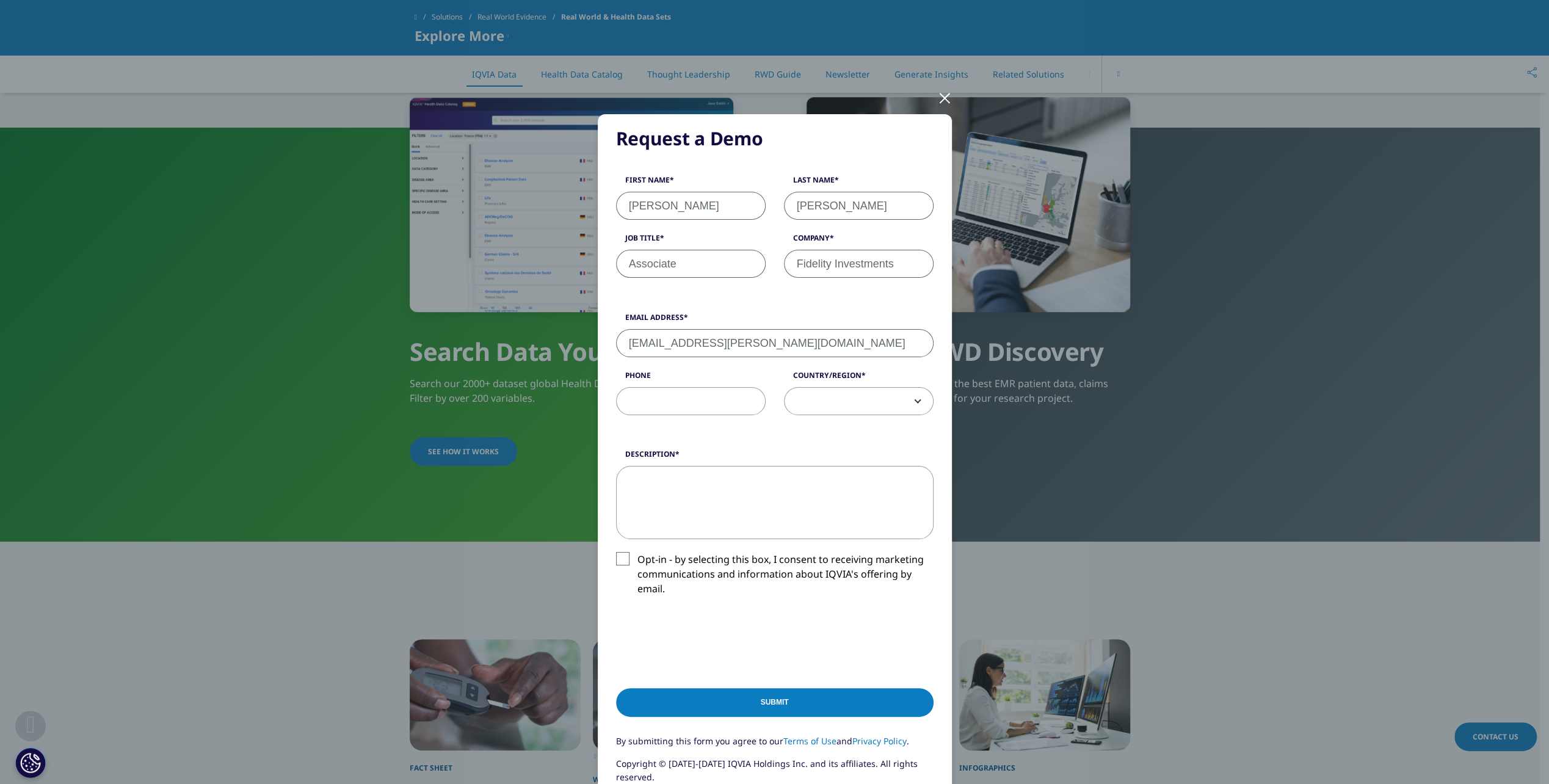
click at [939, 94] on div at bounding box center [945, 97] width 14 height 33
